Goal: Task Accomplishment & Management: Manage account settings

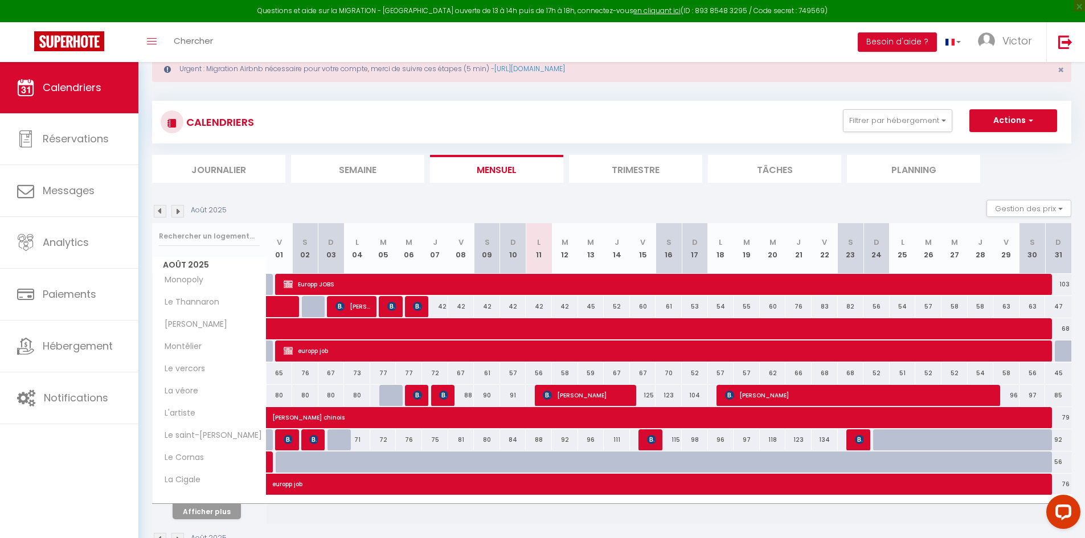
scroll to position [67, 0]
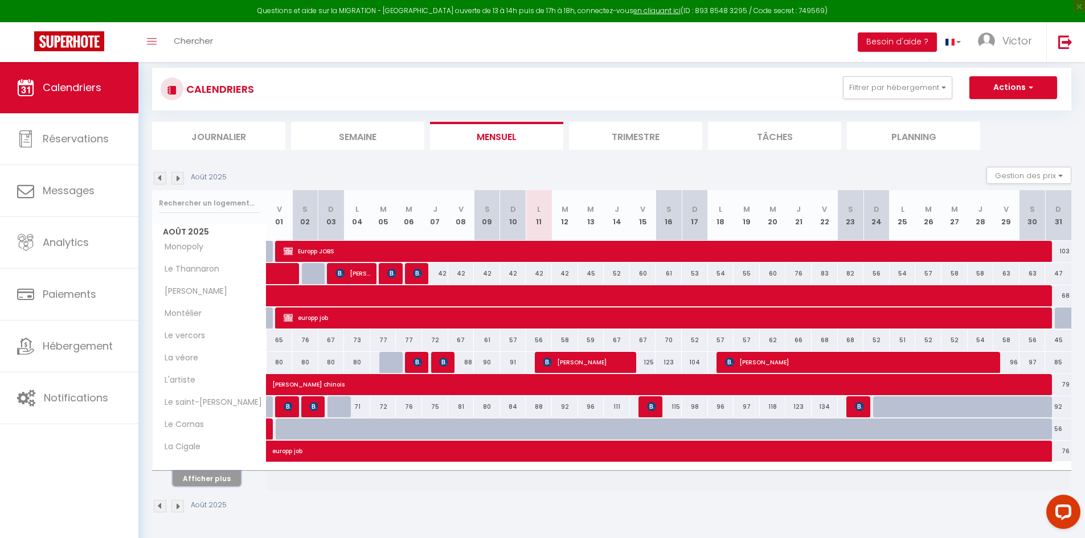
click at [214, 472] on button "Afficher plus" at bounding box center [207, 478] width 68 height 15
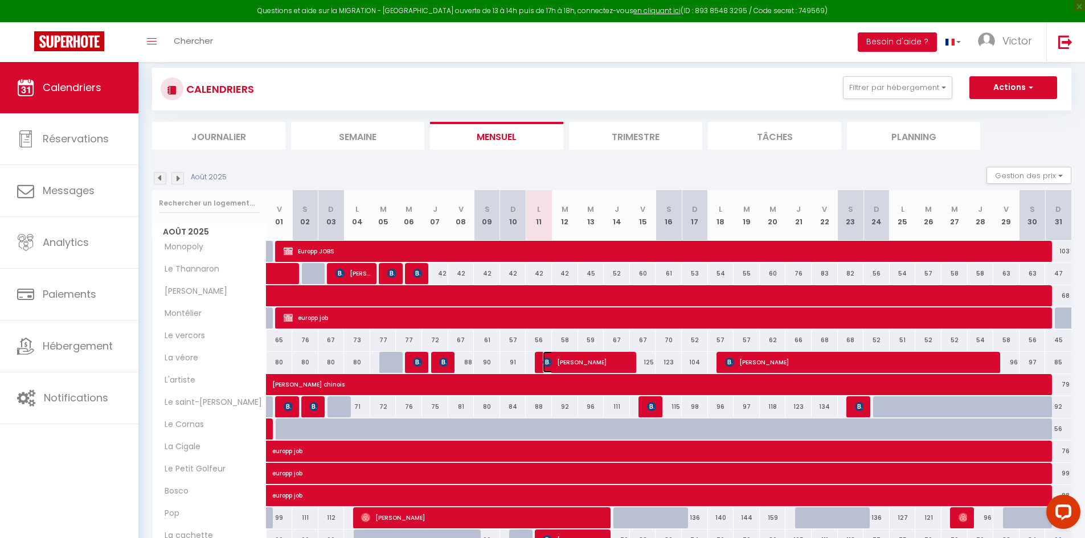
click at [552, 361] on img at bounding box center [547, 362] width 9 height 9
select select "OK"
select select "0"
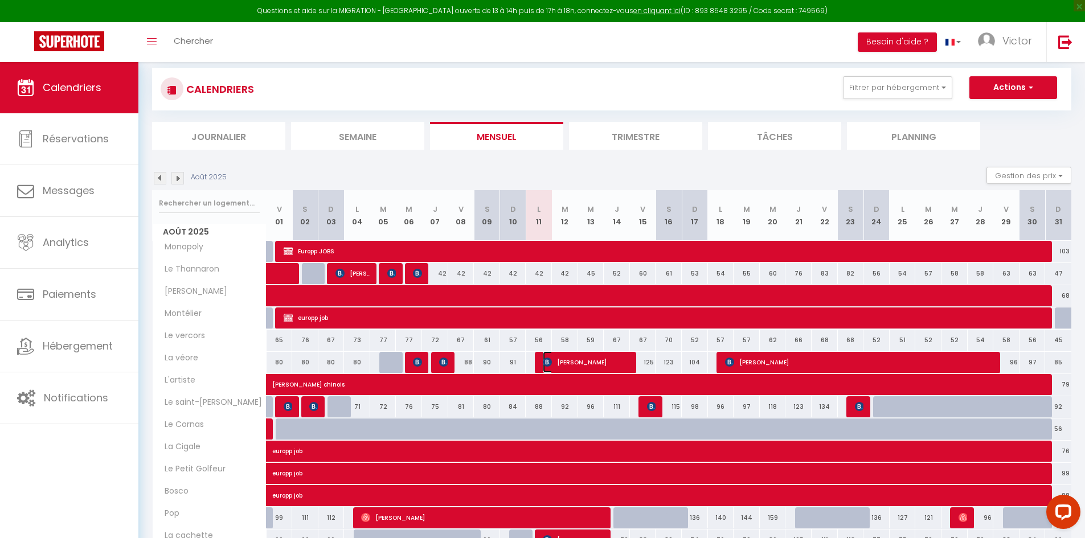
select select "1"
select select
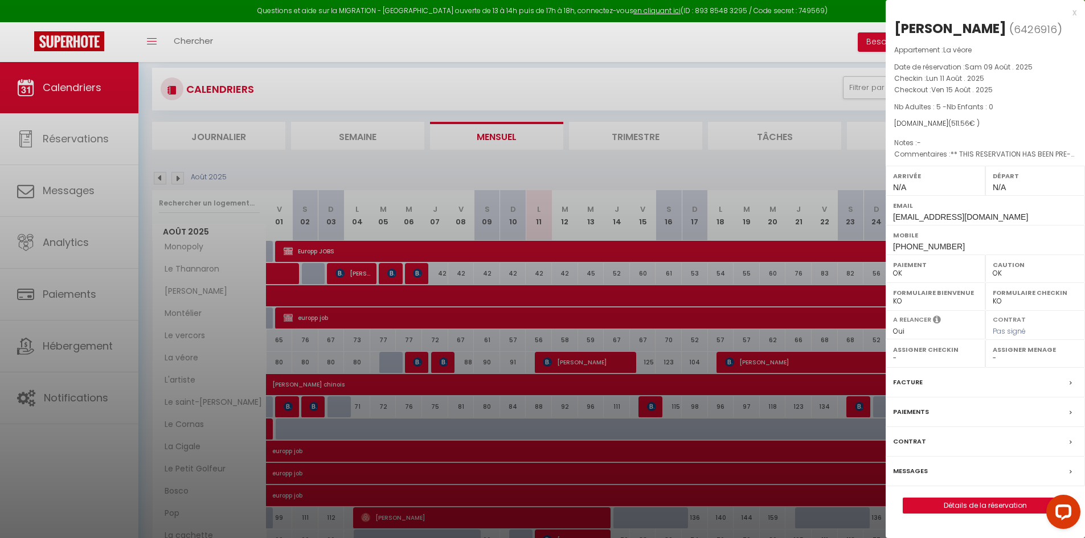
click at [92, 450] on div at bounding box center [542, 269] width 1085 height 538
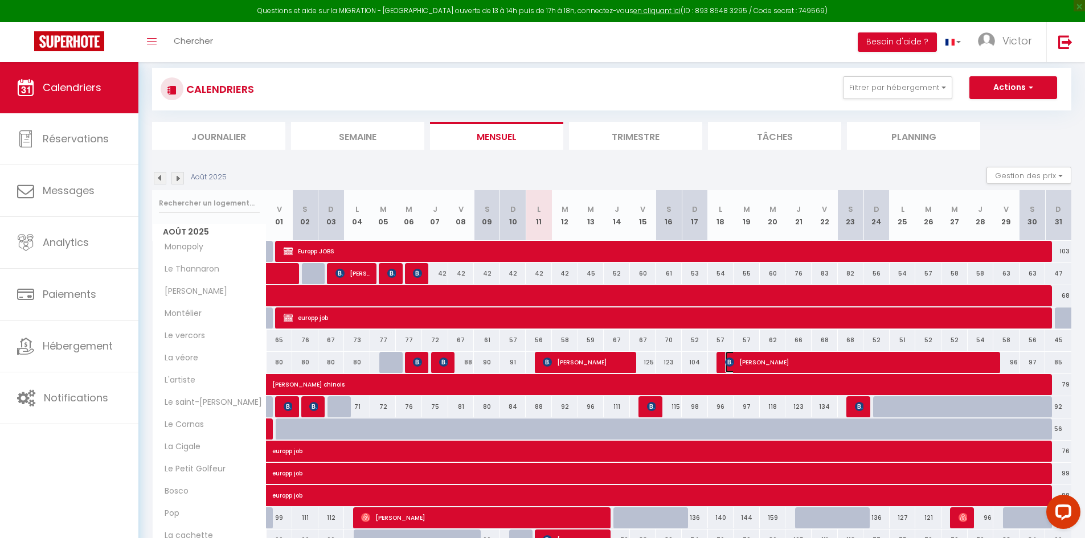
click at [771, 359] on span "[PERSON_NAME]" at bounding box center [860, 362] width 271 height 22
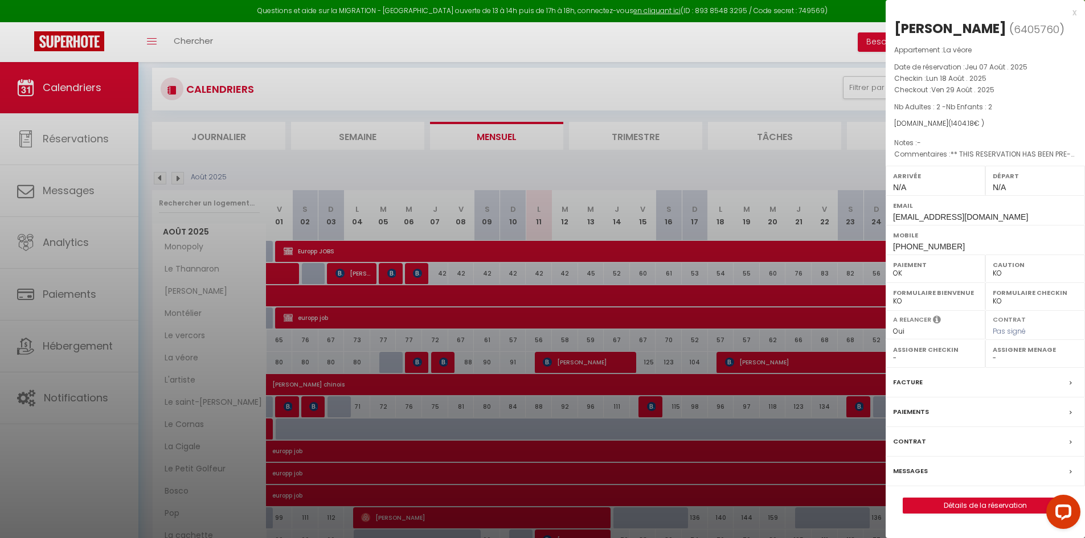
click at [3, 484] on div at bounding box center [542, 269] width 1085 height 538
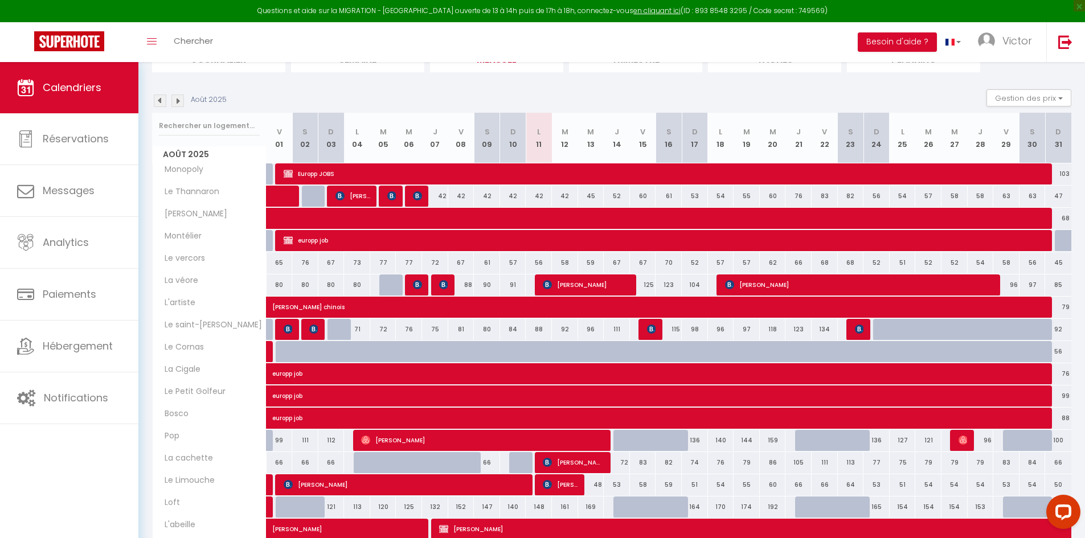
scroll to position [181, 0]
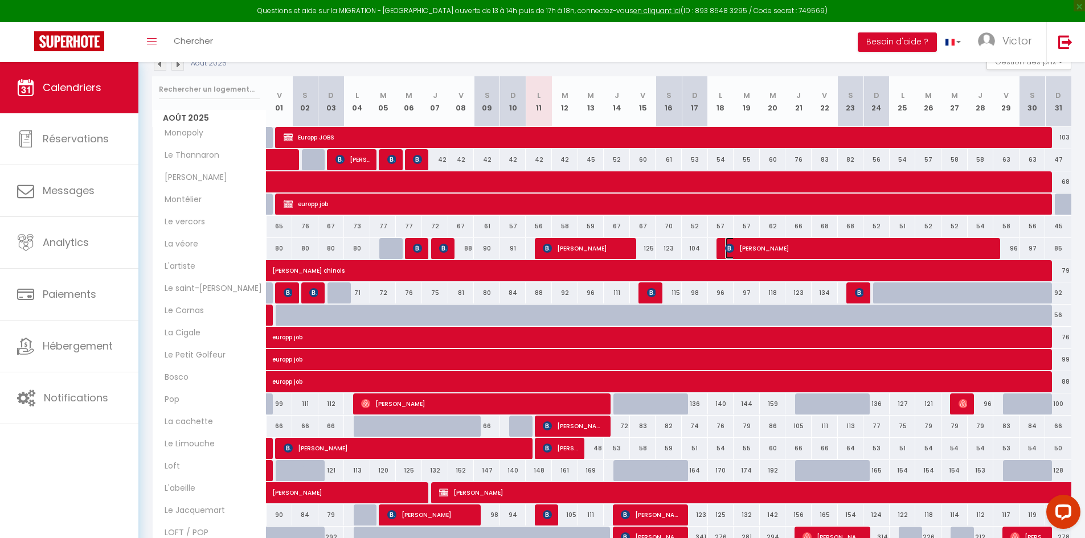
click at [781, 249] on span "[PERSON_NAME]" at bounding box center [860, 248] width 271 height 22
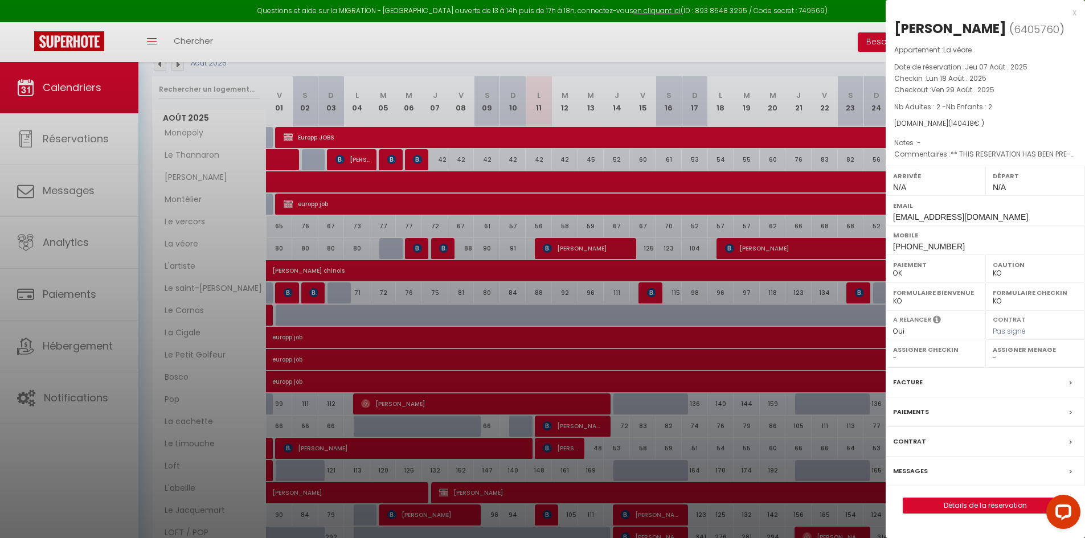
click at [591, 251] on div at bounding box center [542, 269] width 1085 height 538
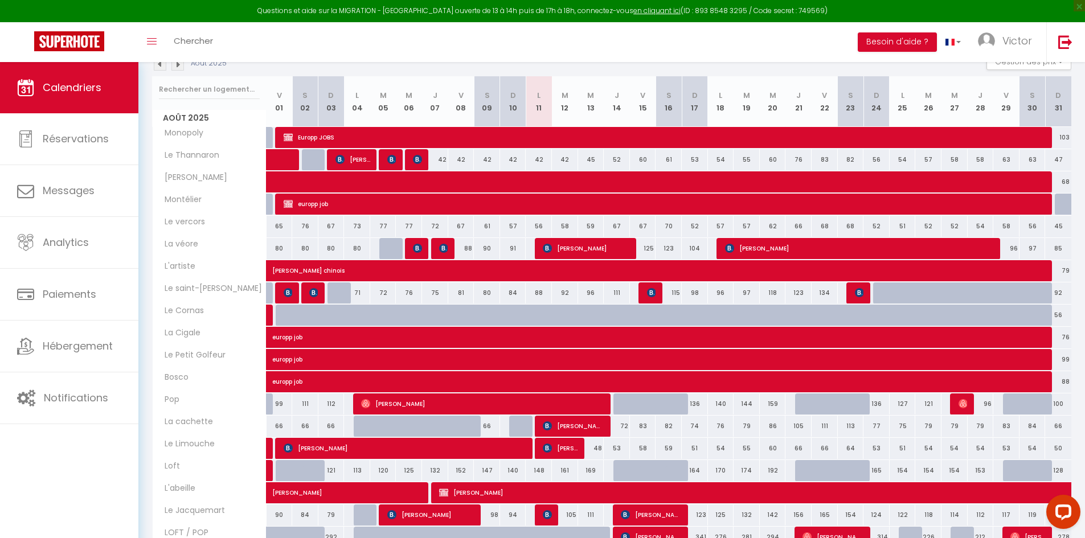
click at [596, 249] on body "Questions et aide sur la MIGRATION - [GEOGRAPHIC_DATA] ouverte de 13 à 14h puis…" at bounding box center [542, 238] width 1085 height 715
click at [580, 251] on span "[PERSON_NAME]" at bounding box center [586, 248] width 87 height 22
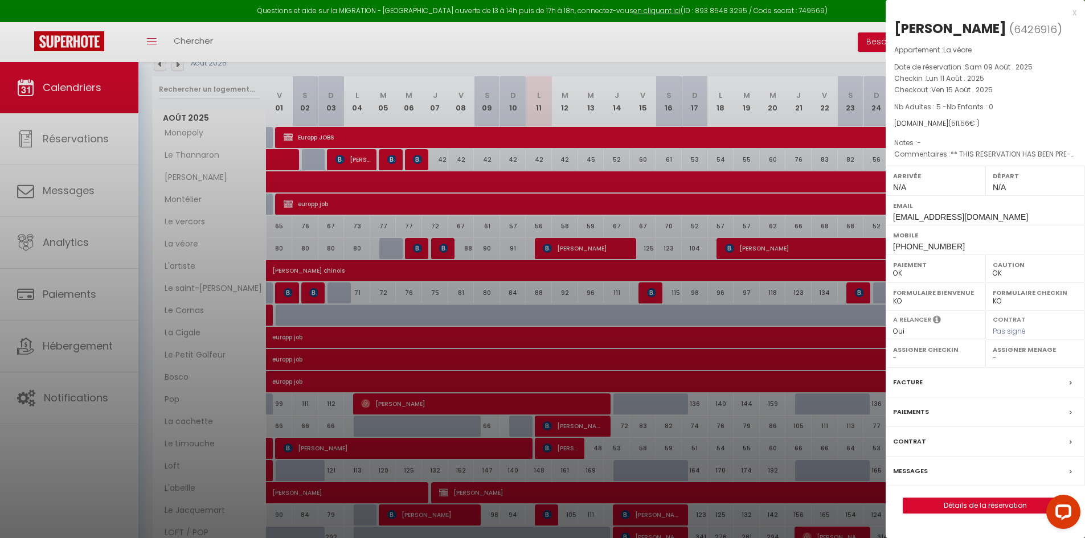
click at [818, 243] on div at bounding box center [542, 269] width 1085 height 538
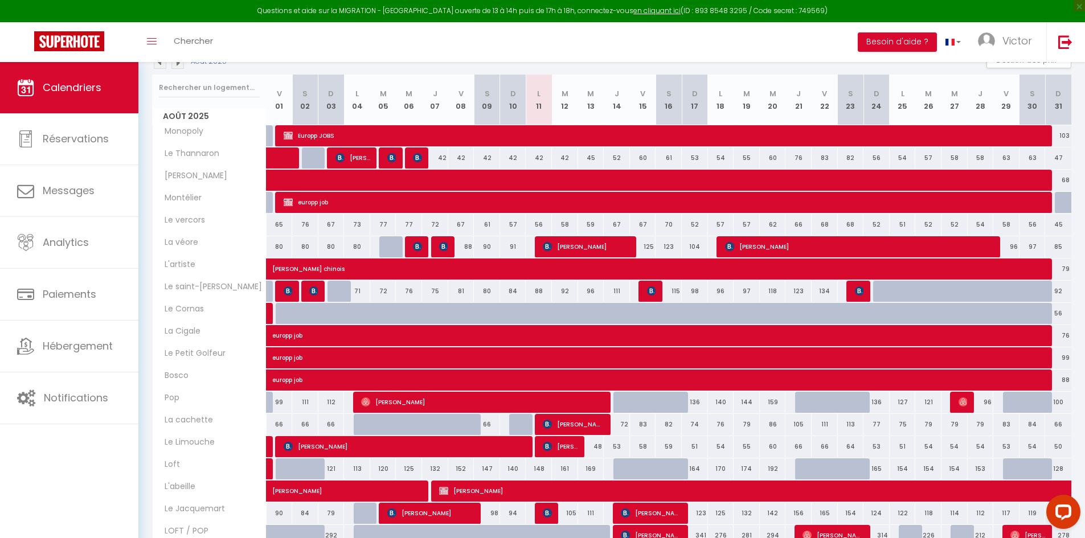
scroll to position [182, 0]
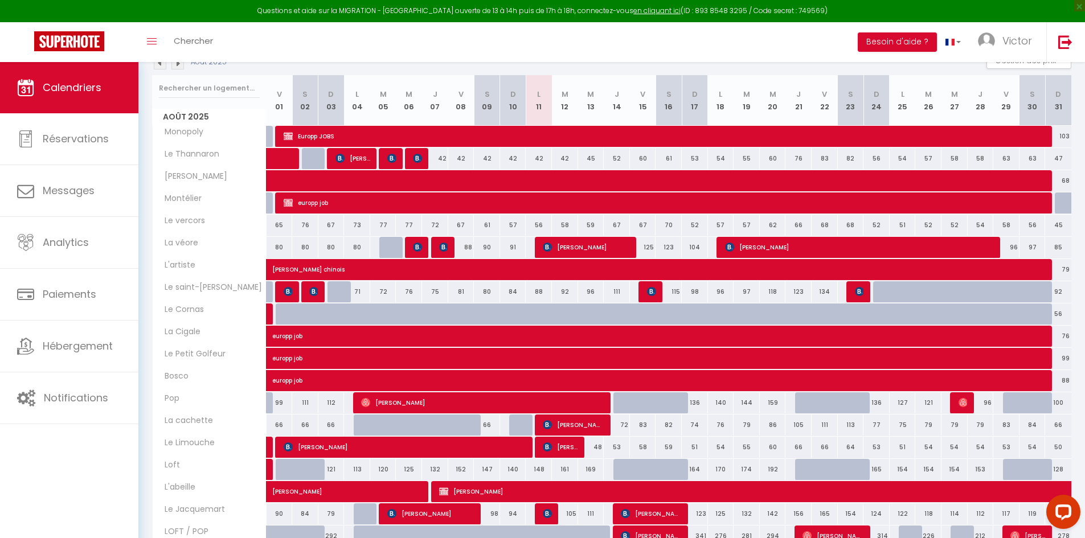
click at [539, 514] on div at bounding box center [548, 514] width 26 height 22
click at [547, 519] on span "[PERSON_NAME]" at bounding box center [547, 514] width 9 height 22
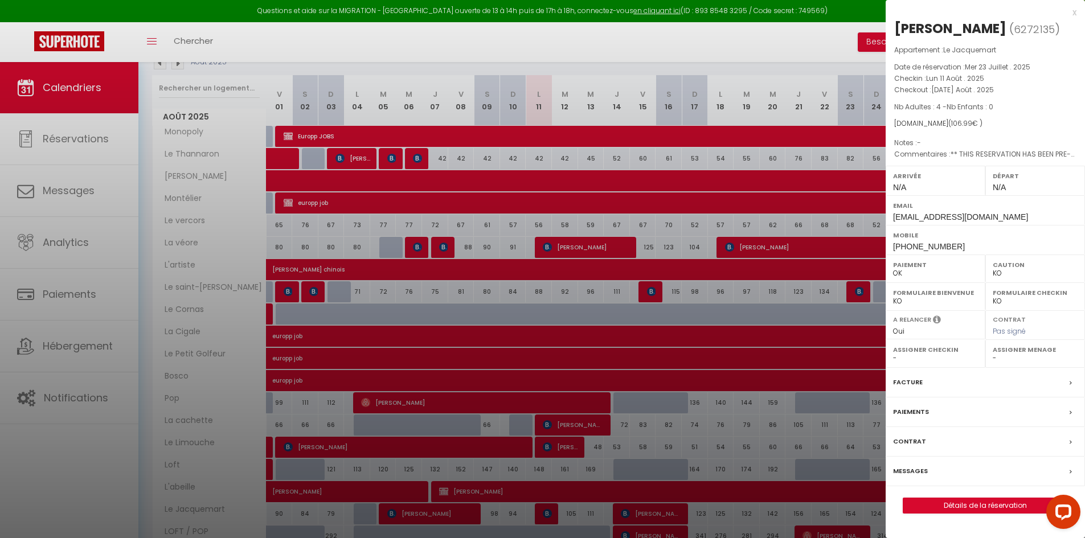
click at [461, 511] on div at bounding box center [542, 269] width 1085 height 538
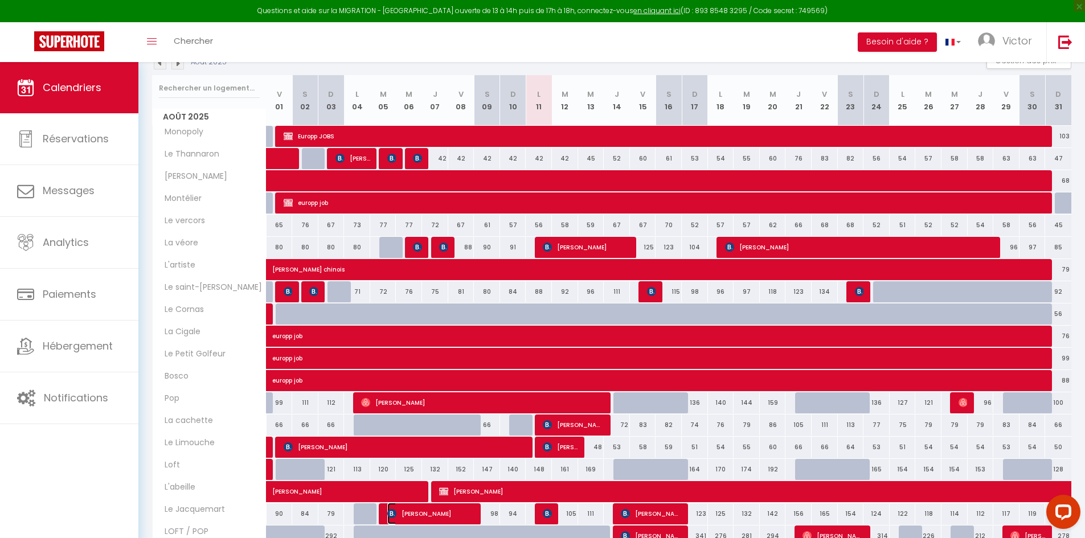
click at [461, 511] on span "[PERSON_NAME]" at bounding box center [430, 514] width 87 height 22
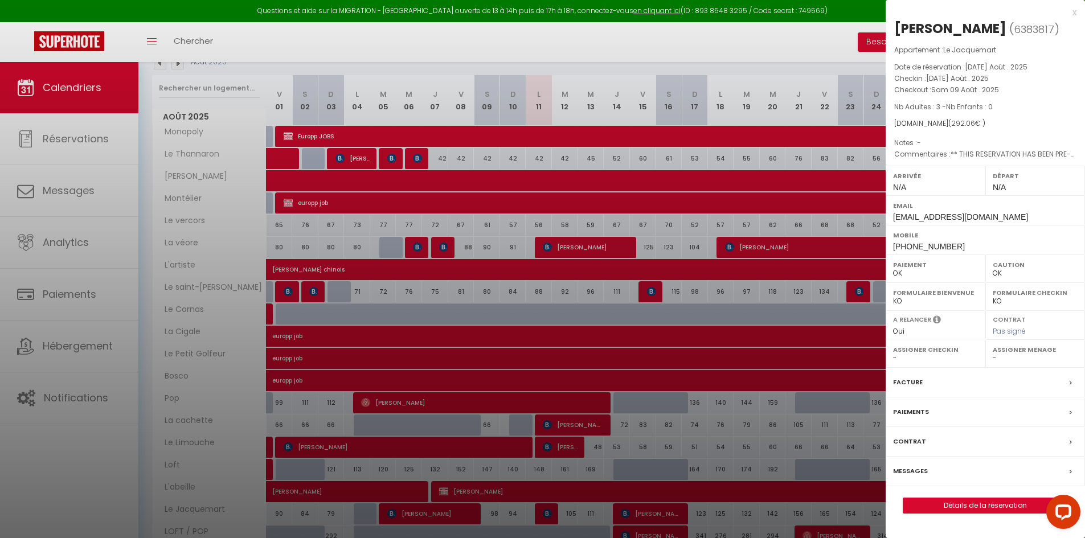
click at [536, 515] on div at bounding box center [542, 269] width 1085 height 538
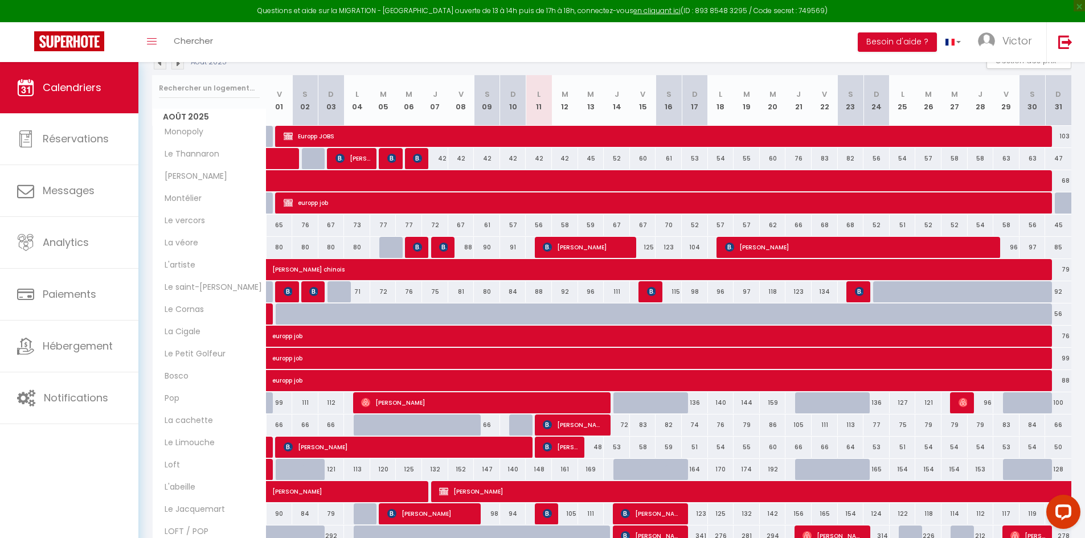
click at [536, 515] on div at bounding box center [548, 514] width 26 height 22
click at [544, 514] on img at bounding box center [547, 513] width 9 height 9
select select "KO"
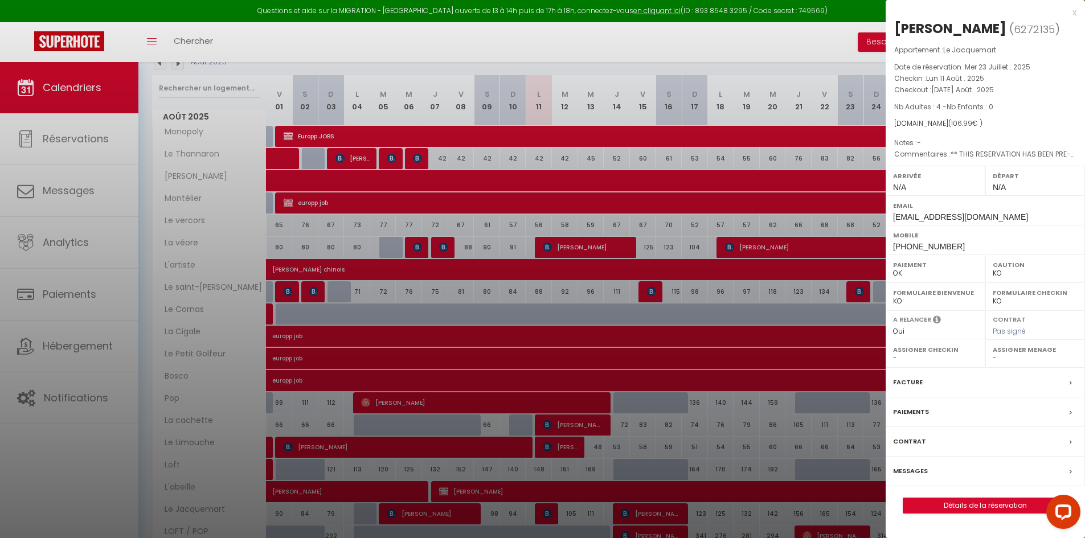
click at [102, 512] on div at bounding box center [542, 269] width 1085 height 538
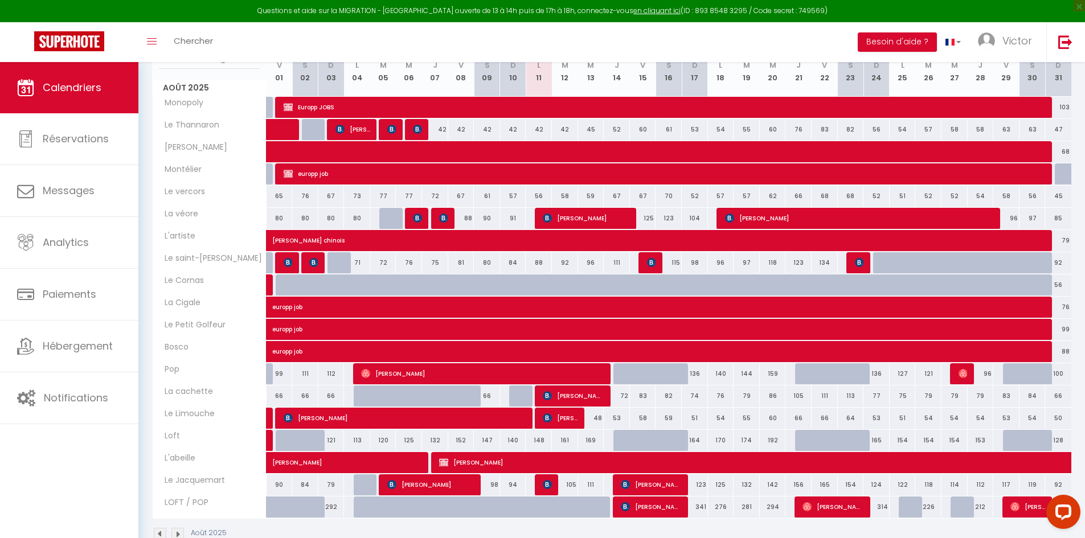
scroll to position [239, 0]
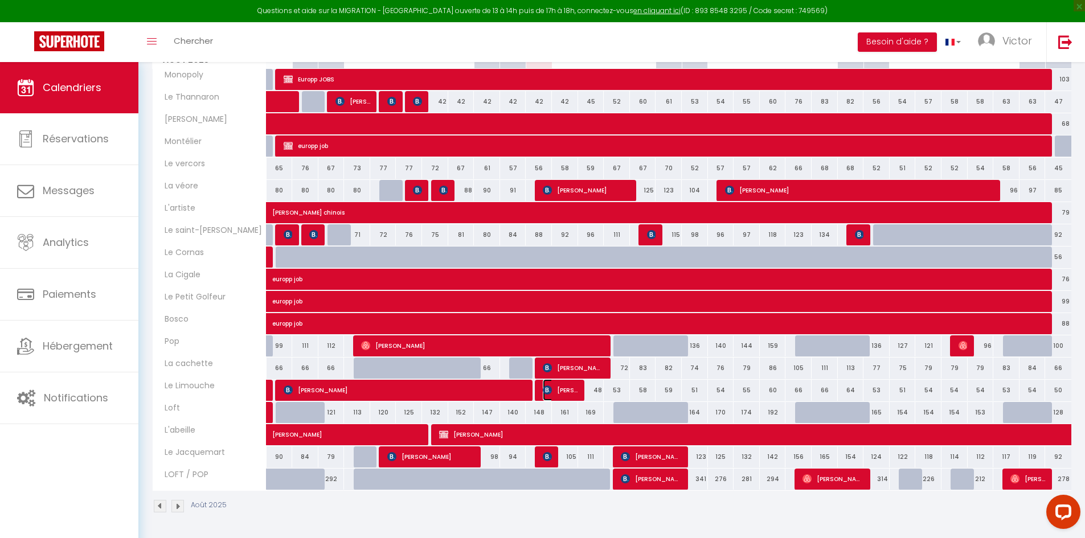
click at [563, 396] on span "[PERSON_NAME]" at bounding box center [560, 390] width 35 height 22
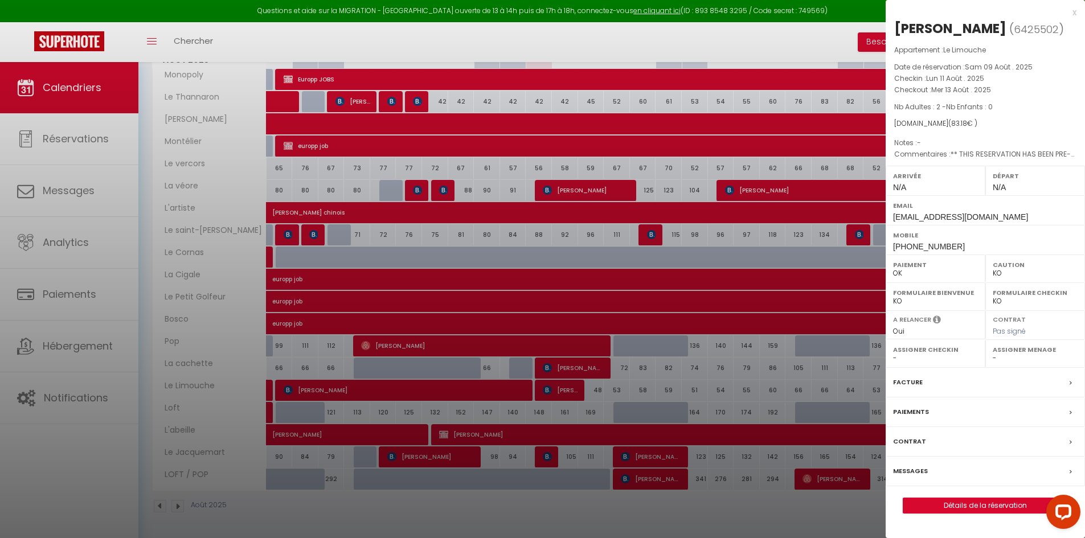
click at [67, 503] on div at bounding box center [542, 269] width 1085 height 538
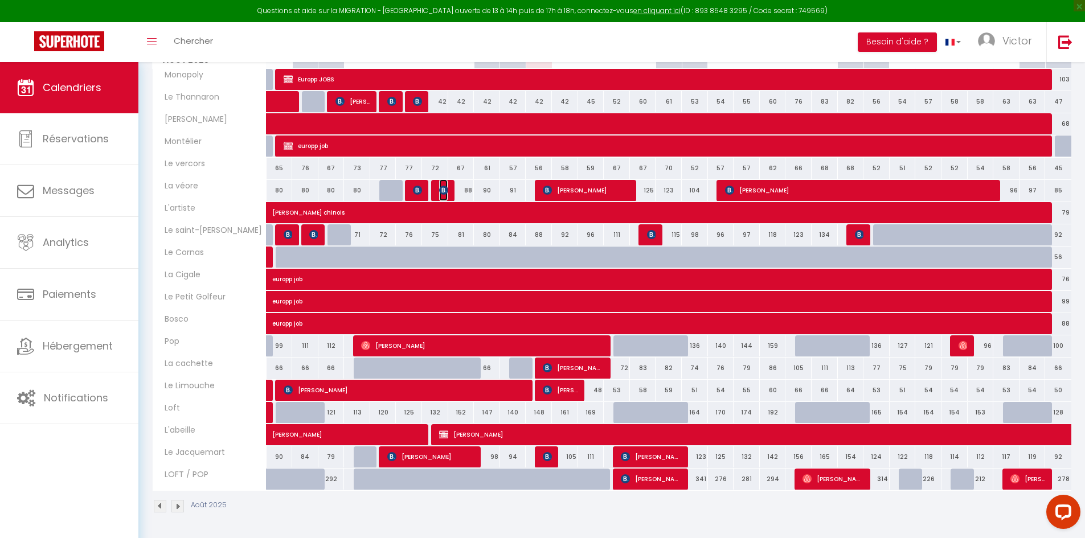
click at [448, 194] on img at bounding box center [443, 190] width 9 height 9
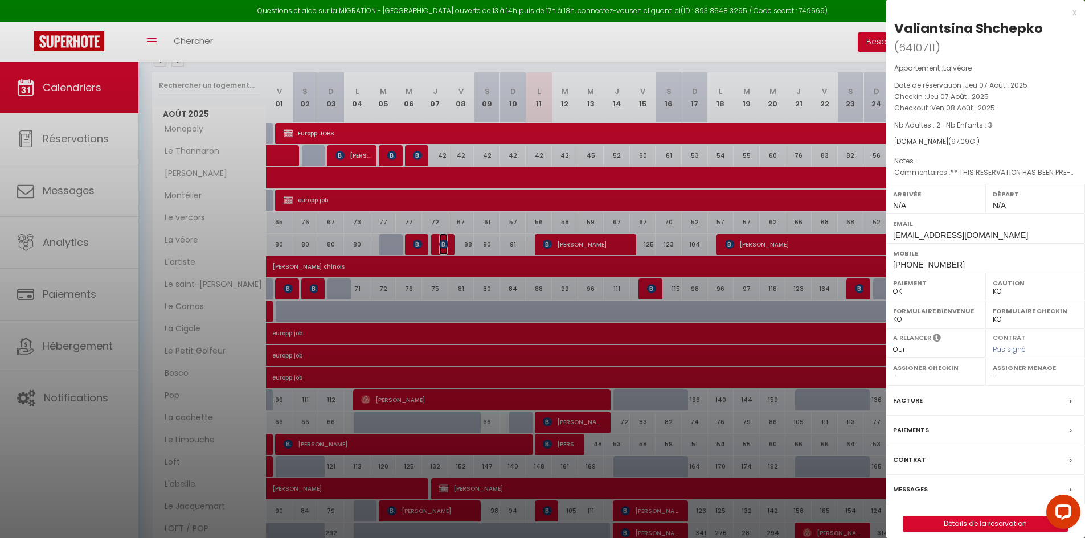
scroll to position [125, 0]
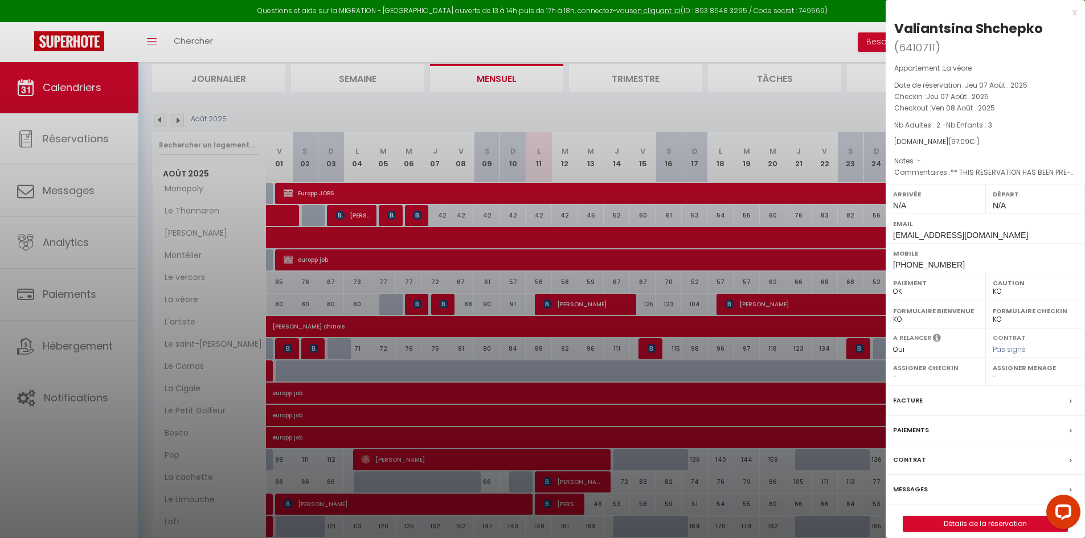
click at [74, 475] on div at bounding box center [542, 269] width 1085 height 538
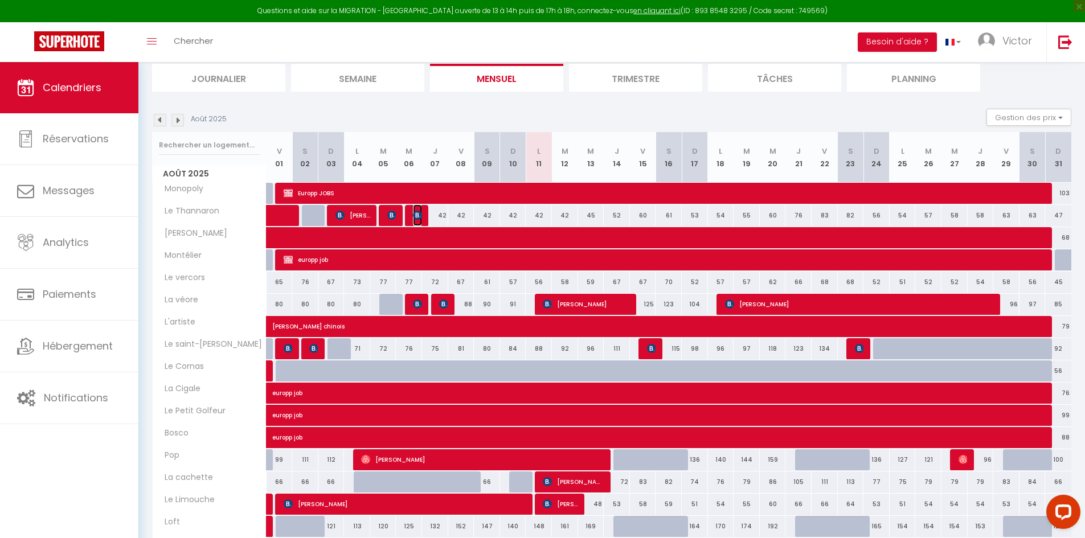
click at [415, 215] on img at bounding box center [417, 215] width 9 height 9
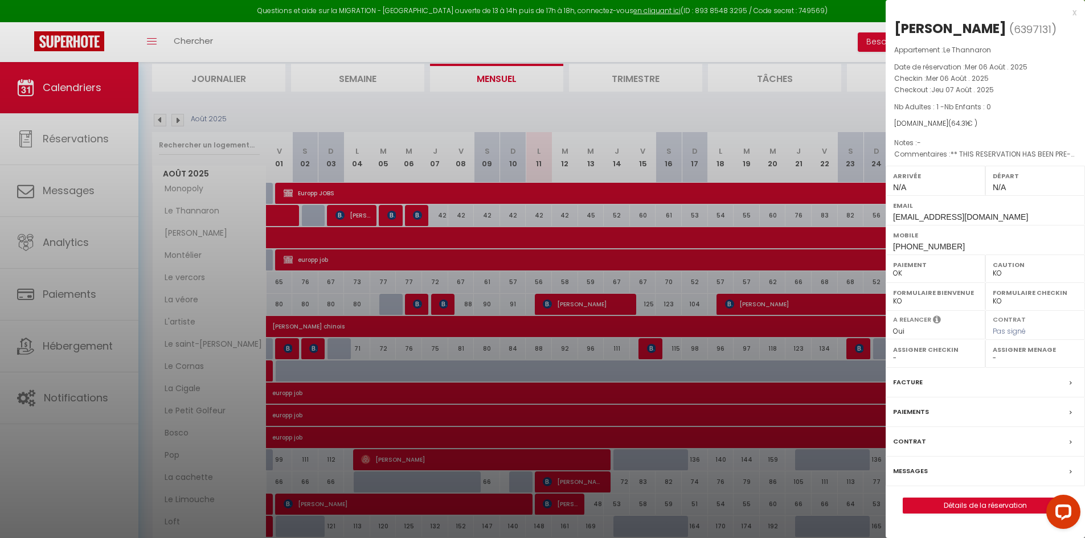
click at [106, 473] on div at bounding box center [542, 269] width 1085 height 538
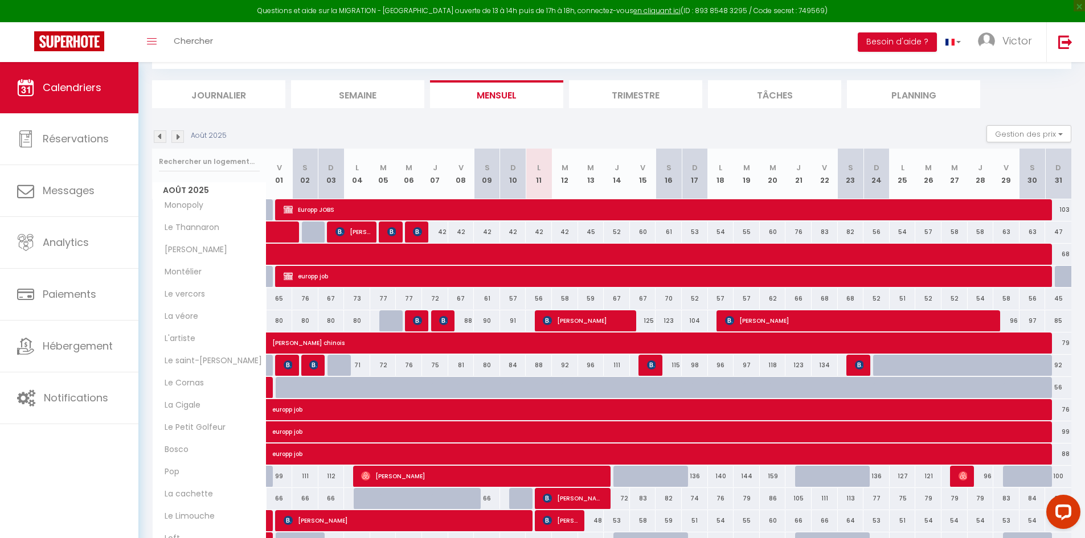
scroll to position [0, 0]
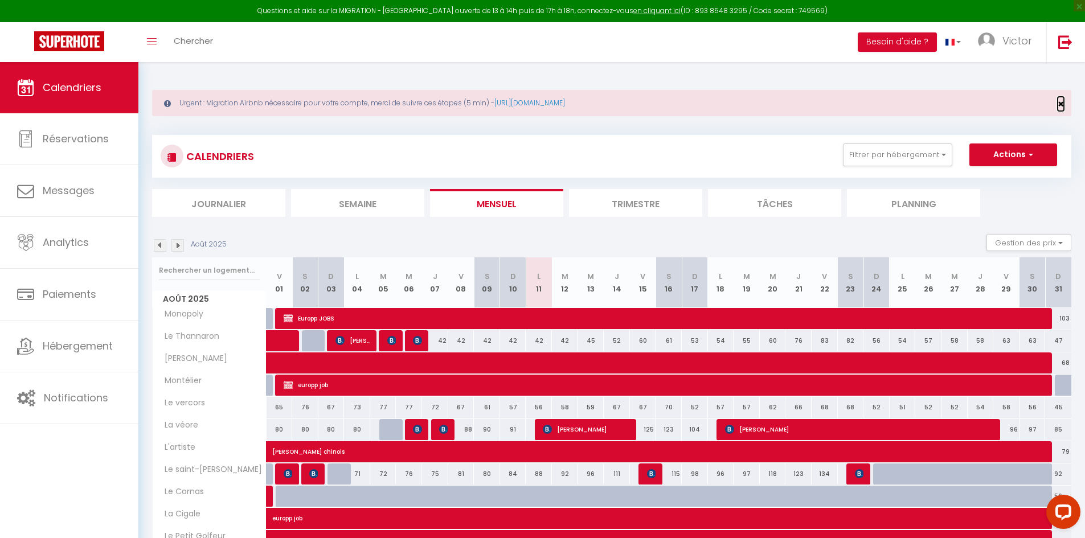
click at [1059, 103] on span "×" at bounding box center [1061, 104] width 6 height 14
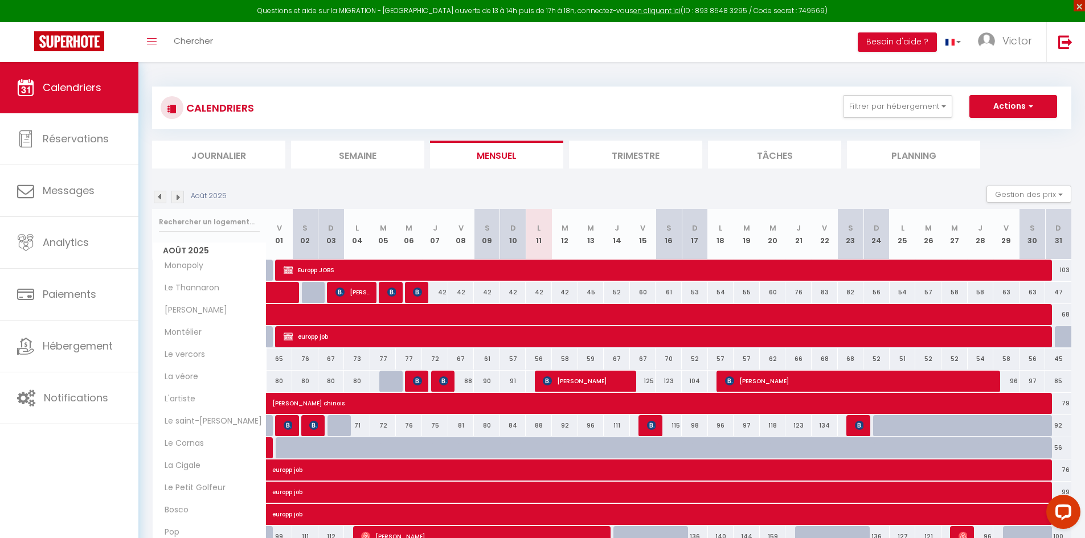
click at [1084, 9] on span "×" at bounding box center [1079, 5] width 11 height 11
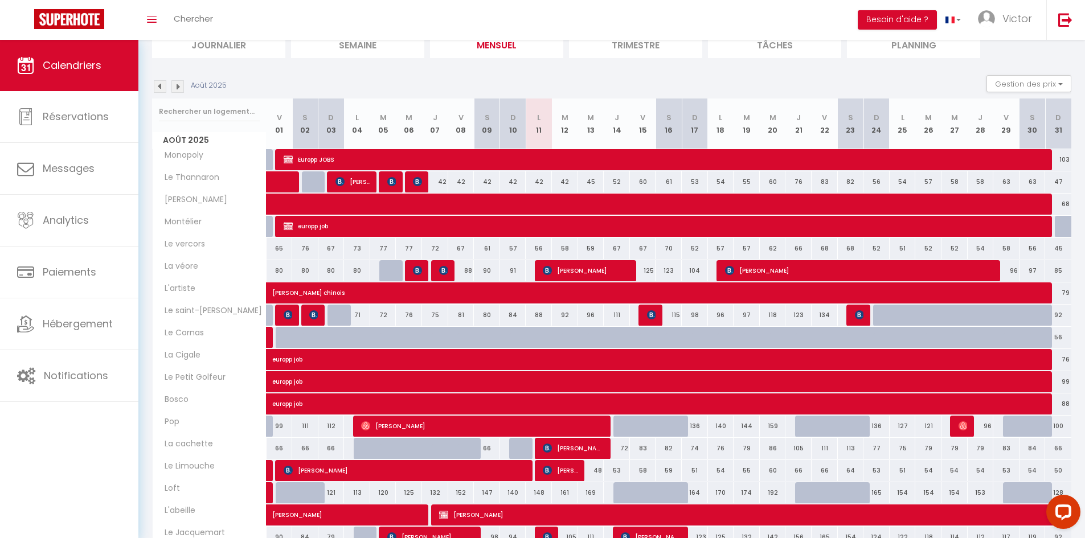
scroll to position [169, 0]
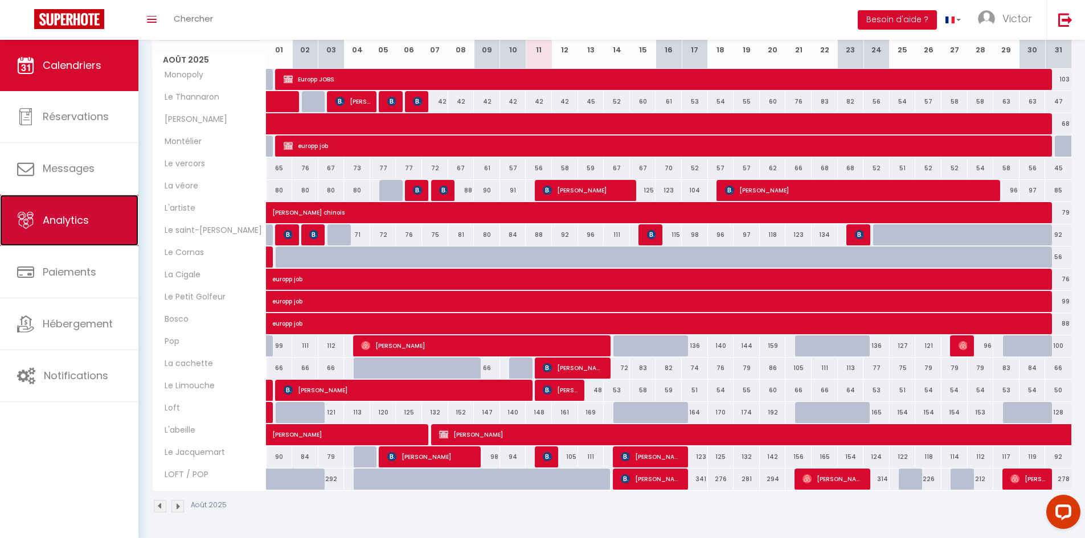
click at [54, 229] on link "Analytics" at bounding box center [69, 220] width 138 height 51
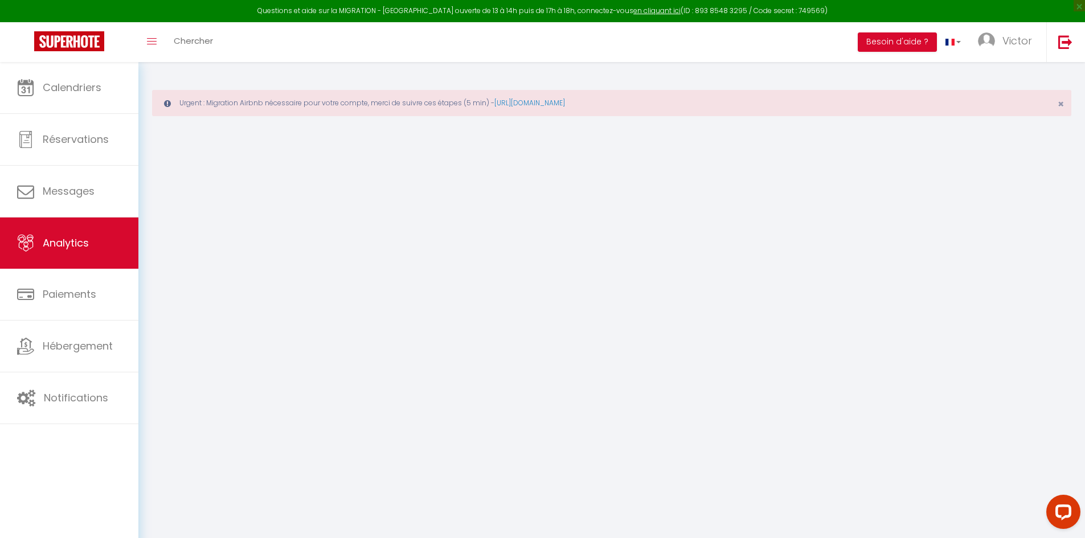
select select "2025"
select select "8"
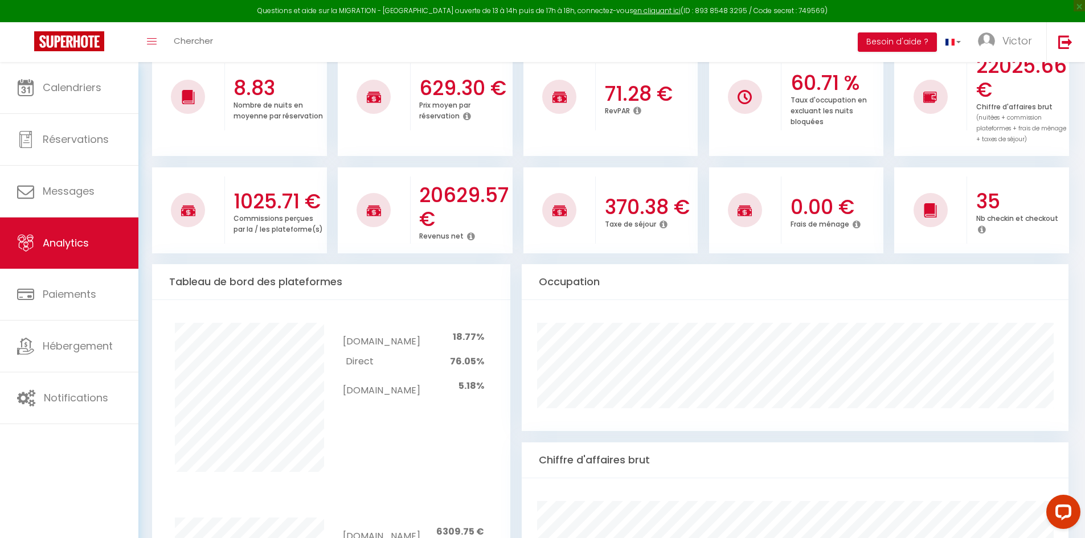
scroll to position [228, 0]
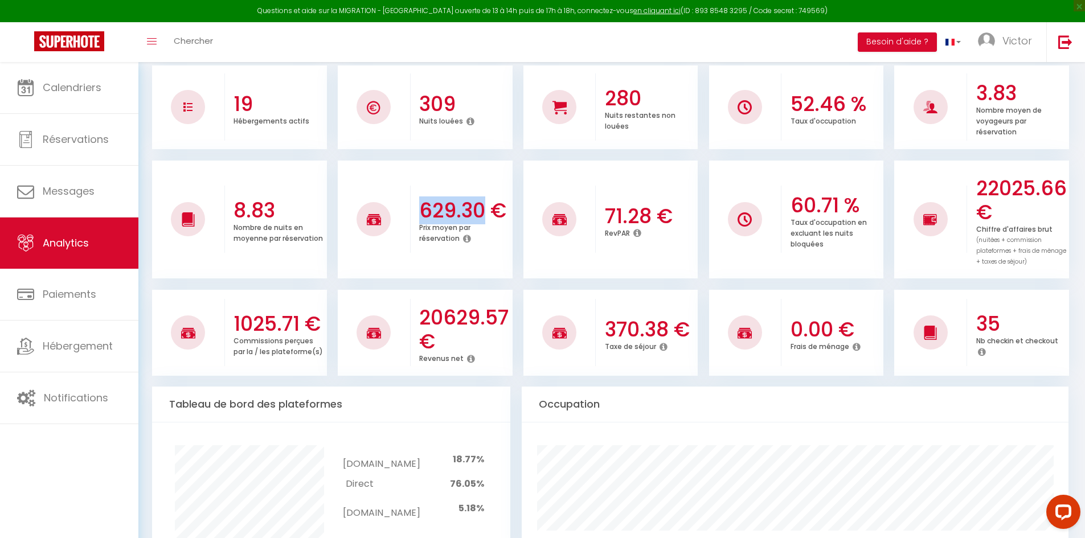
drag, startPoint x: 485, startPoint y: 206, endPoint x: 416, endPoint y: 206, distance: 68.9
click at [416, 206] on div "629.30 € Prix moyen par réservation" at bounding box center [462, 219] width 102 height 73
click at [420, 181] on li "629.30 € Prix moyen par réservation" at bounding box center [425, 220] width 175 height 118
drag, startPoint x: 423, startPoint y: 194, endPoint x: 502, endPoint y: 203, distance: 79.7
click at [502, 203] on div "629.30 € Prix moyen par réservation" at bounding box center [462, 219] width 102 height 73
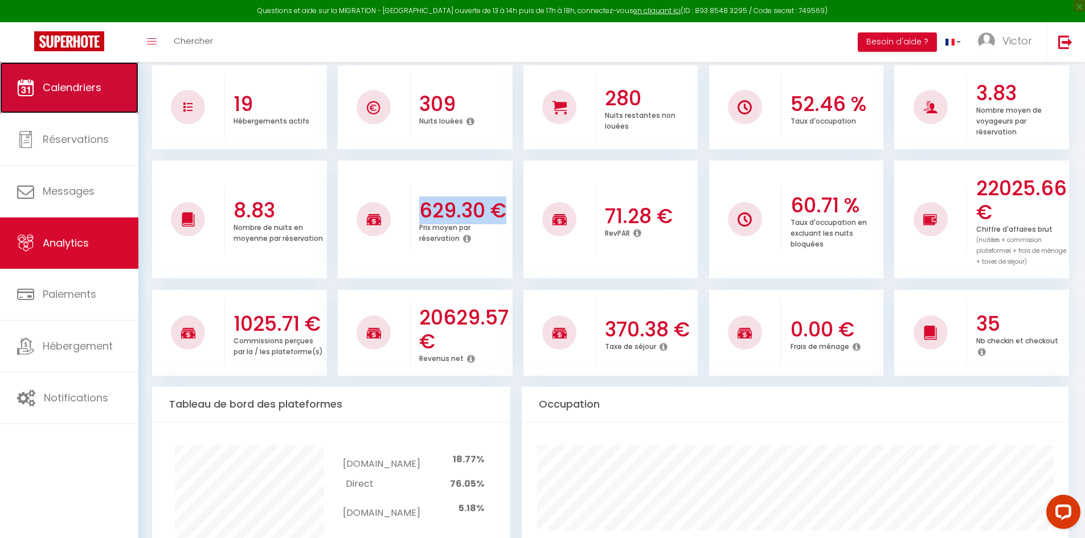
click at [77, 85] on span "Calendriers" at bounding box center [72, 87] width 59 height 14
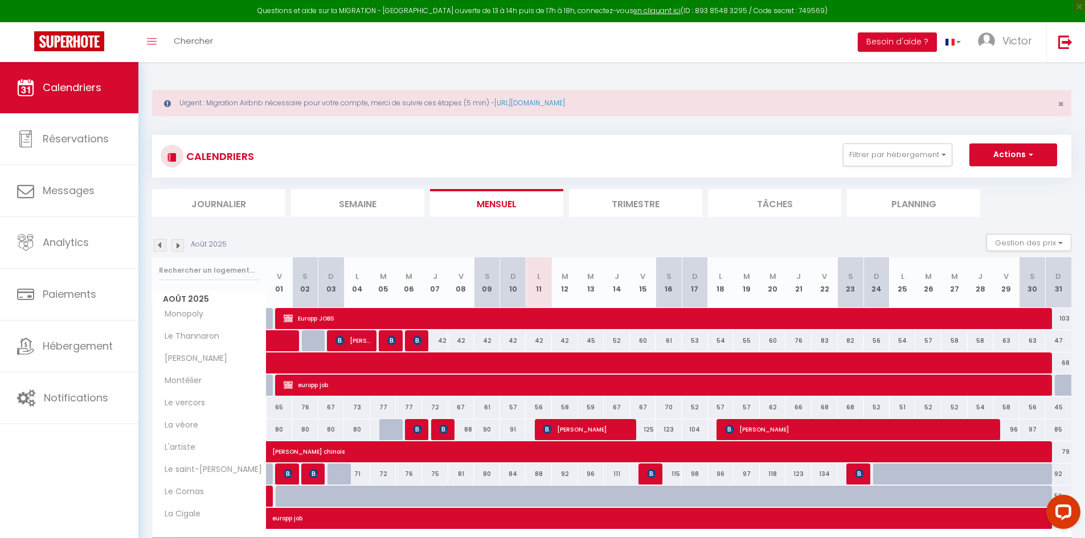
click at [161, 244] on img at bounding box center [160, 245] width 13 height 13
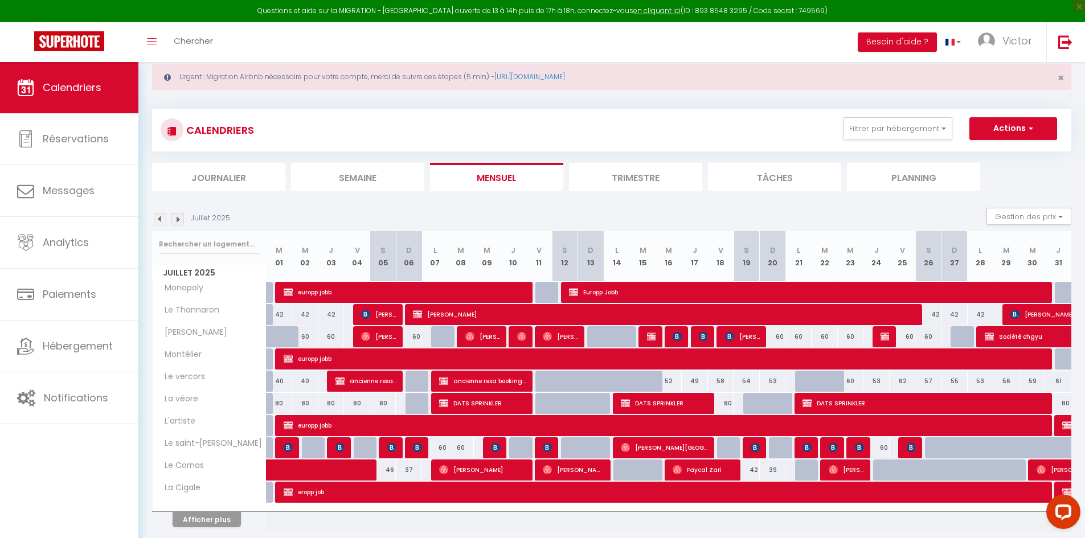
scroll to position [67, 0]
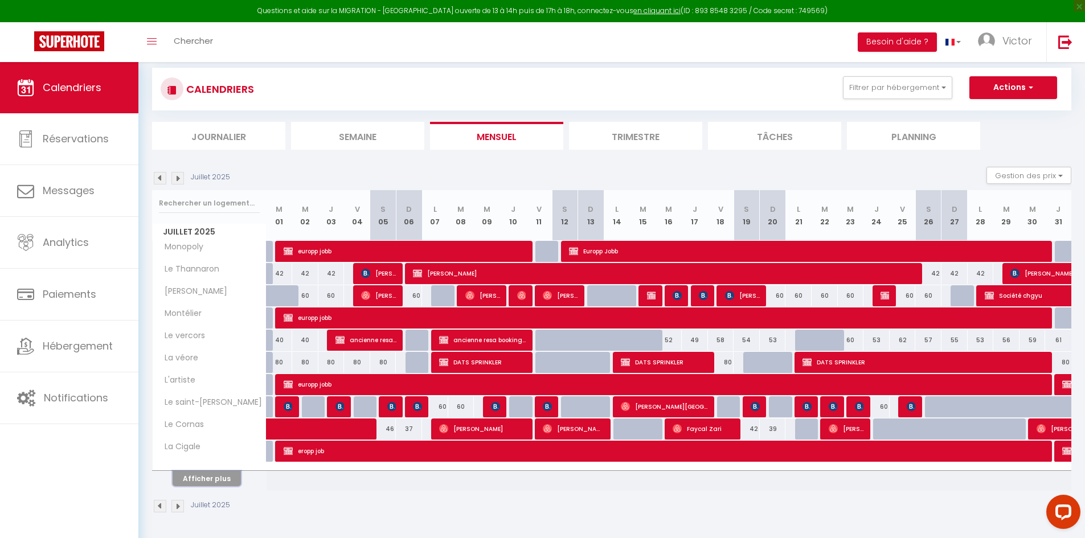
click at [205, 477] on button "Afficher plus" at bounding box center [207, 478] width 68 height 15
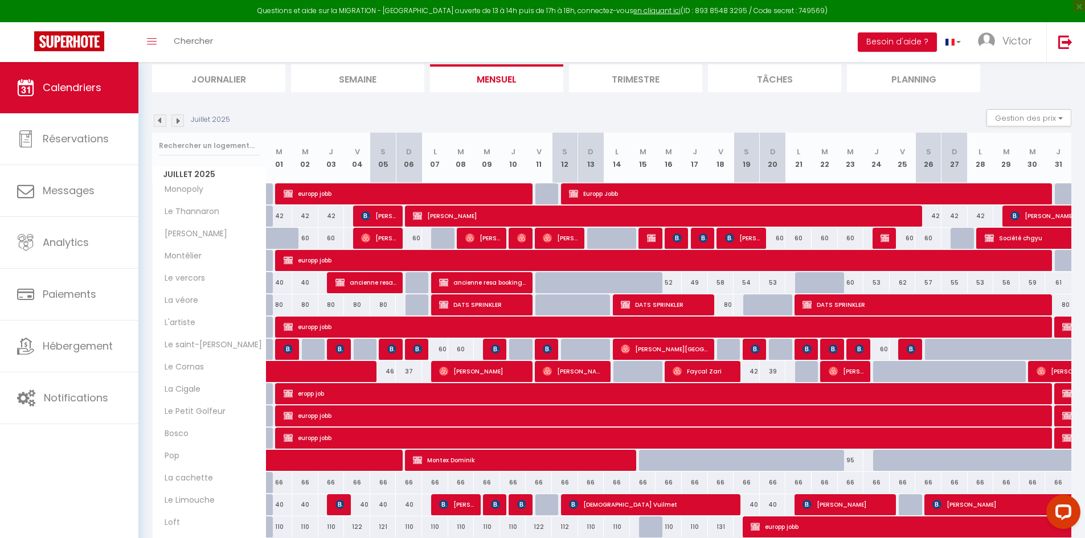
scroll to position [124, 0]
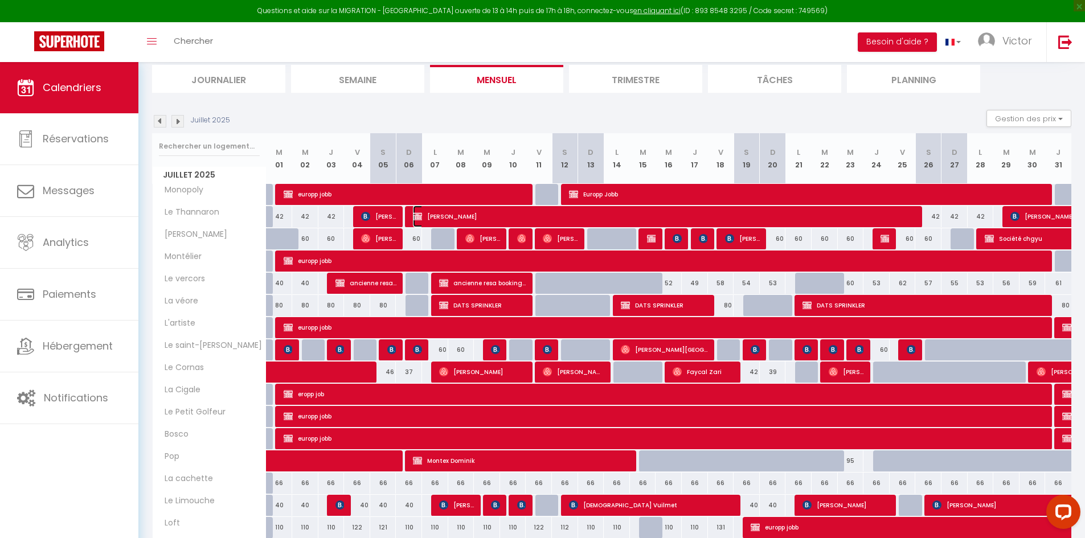
click at [666, 214] on span "[PERSON_NAME]" at bounding box center [666, 217] width 506 height 22
select select "OK"
select select "KO"
select select "0"
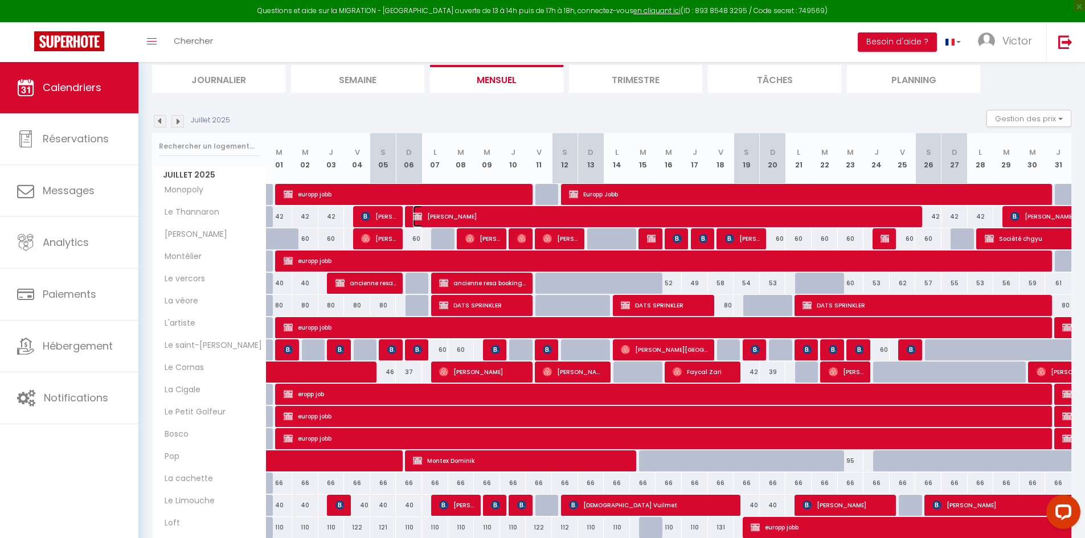
select select "1"
select select
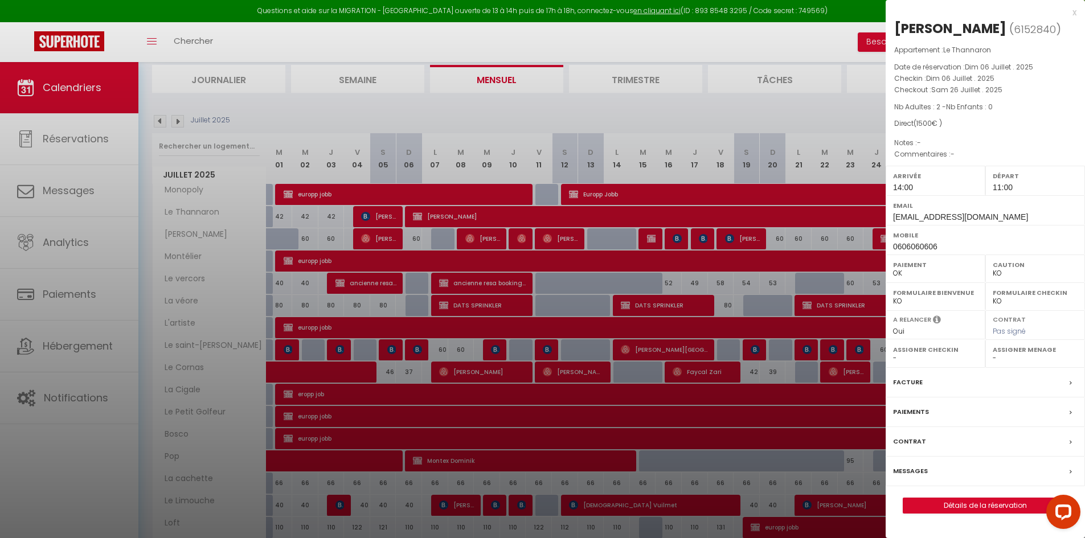
click at [242, 374] on div at bounding box center [542, 269] width 1085 height 538
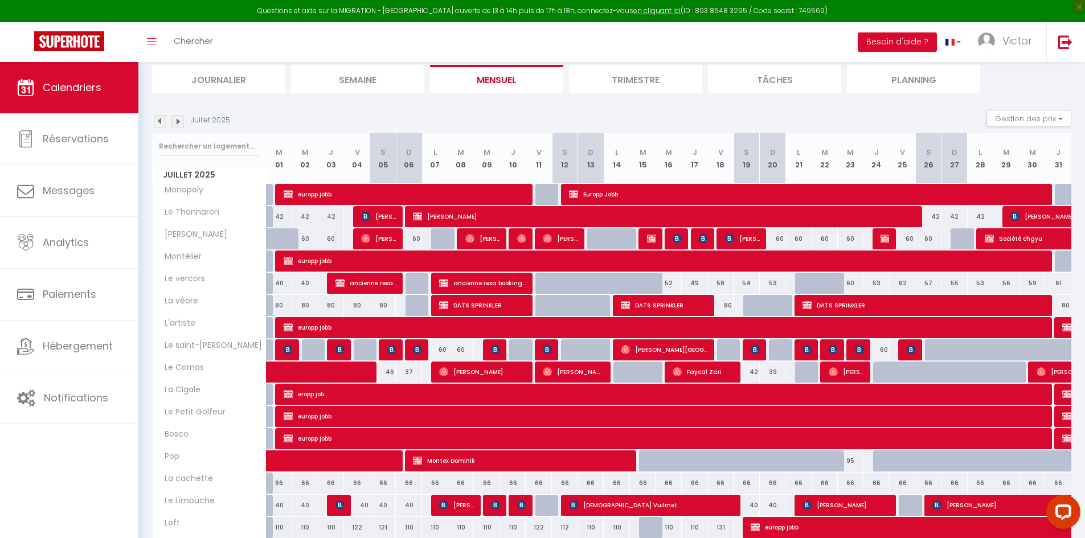
click at [179, 118] on img at bounding box center [177, 121] width 13 height 13
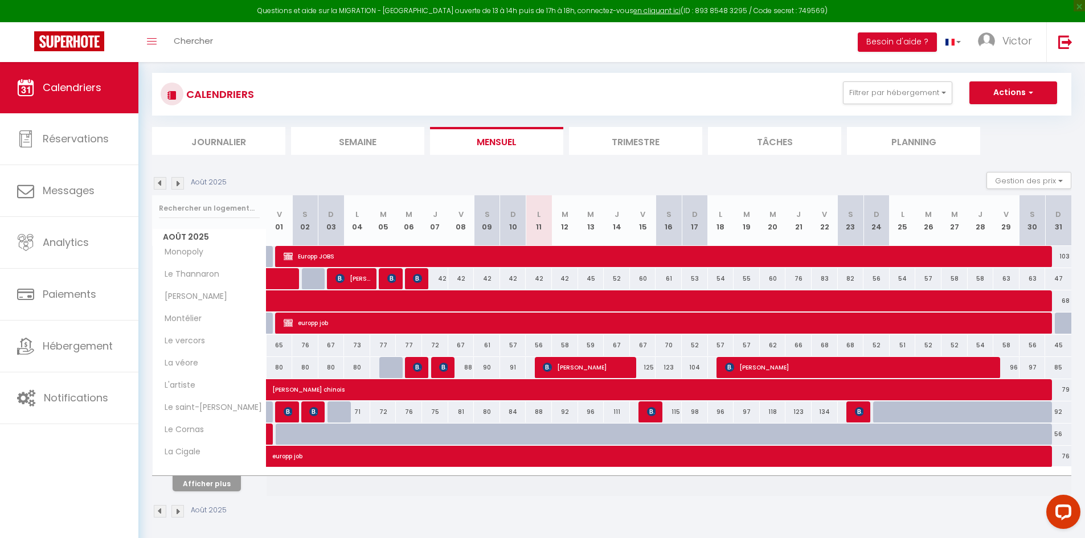
scroll to position [67, 0]
